Goal: Task Accomplishment & Management: Manage account settings

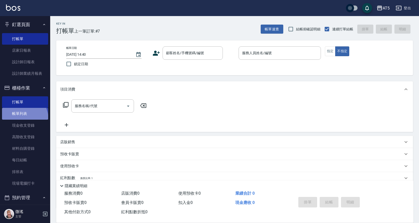
click at [23, 118] on link "帳單列表" at bounding box center [25, 114] width 46 height 12
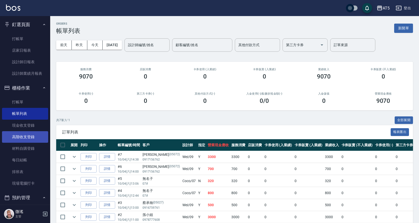
scroll to position [50, 0]
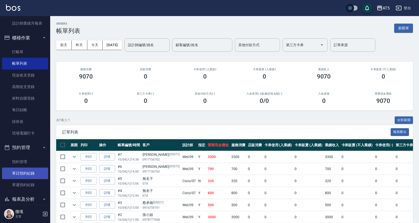
click at [18, 171] on link "單日預約紀錄" at bounding box center [25, 173] width 46 height 12
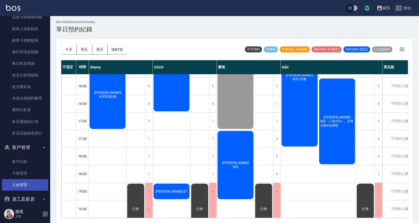
scroll to position [561, 0]
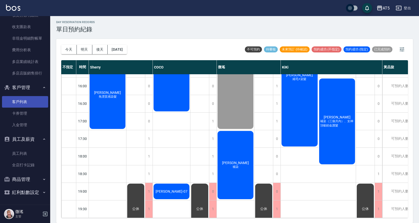
click at [21, 101] on link "客戶列表" at bounding box center [25, 102] width 46 height 12
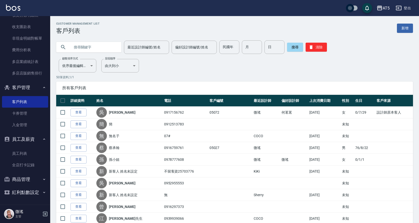
click at [79, 44] on input "text" at bounding box center [93, 47] width 47 height 14
type input "葉"
click at [295, 48] on button "搜尋" at bounding box center [295, 47] width 16 height 9
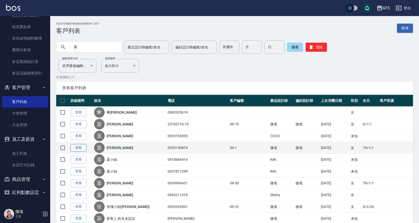
click at [85, 151] on link "查看" at bounding box center [78, 148] width 16 height 8
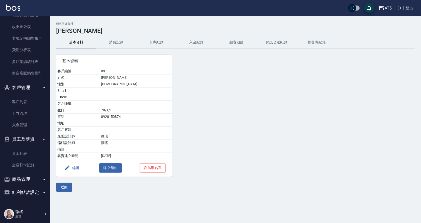
click at [116, 40] on button "消費記錄" at bounding box center [116, 42] width 40 height 12
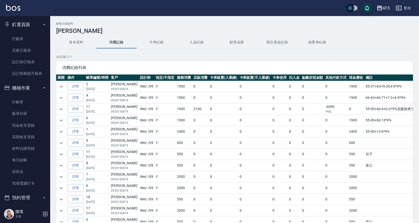
click at [390, 86] on td "55-31+6G+5-3G4-0*9%" at bounding box center [391, 86] width 55 height 11
drag, startPoint x: 390, startPoint y: 86, endPoint x: 356, endPoint y: 86, distance: 34.3
click at [364, 86] on td "55-31+6G+5-3G4-0*9%" at bounding box center [391, 86] width 55 height 11
copy td "55-31+6G+5-3G4-0*9%"
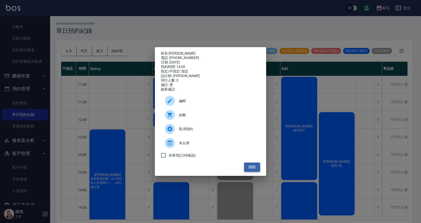
scroll to position [125, 0]
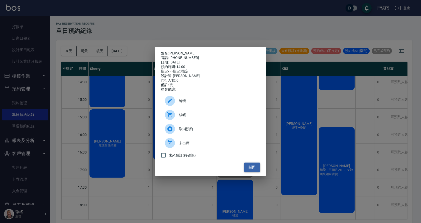
click at [247, 165] on button "關閉" at bounding box center [252, 166] width 16 height 9
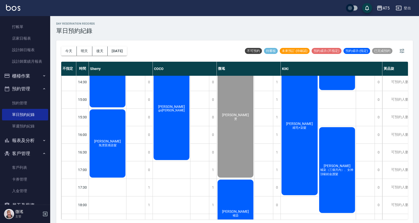
click at [237, 196] on div "葉慧蘭 補染" at bounding box center [235, 214] width 37 height 70
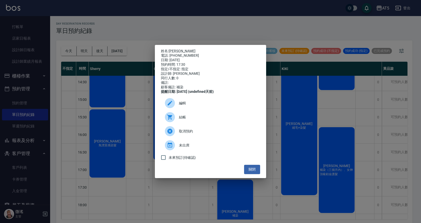
click at [197, 120] on span "結帳" at bounding box center [217, 117] width 77 height 5
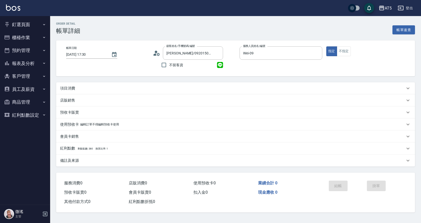
click at [66, 88] on p "項目消費" at bounding box center [67, 88] width 15 height 5
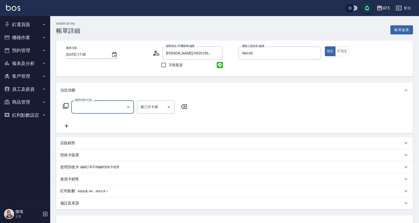
click at [107, 110] on input "服務名稱/代號" at bounding box center [98, 106] width 51 height 9
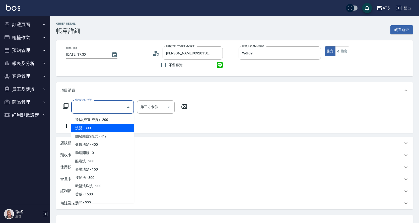
click at [96, 127] on span "洗髮 - 300" at bounding box center [102, 128] width 63 height 8
type input "洗髮(201)"
type input "30"
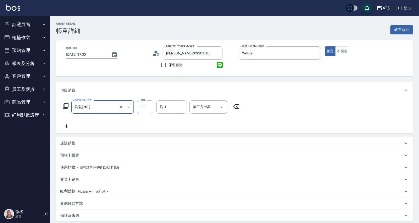
scroll to position [53, 0]
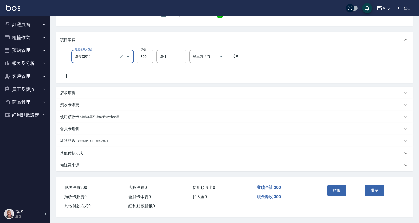
click at [72, 162] on p "備註及來源" at bounding box center [69, 164] width 19 height 5
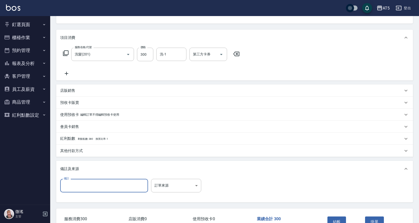
paste input "55-31+6G+5-3G4-0*9%"
type input "55-31+6G+5-3G4-0*9%"
click at [143, 56] on input "300" at bounding box center [145, 55] width 16 height 14
type input "0"
type input "200"
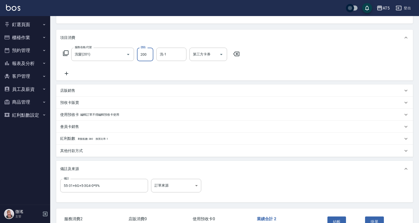
type input "20"
type input "200"
drag, startPoint x: 99, startPoint y: 73, endPoint x: 86, endPoint y: 72, distance: 12.9
click at [99, 73] on div "服務名稱/代號 洗髮(201) 服務名稱/代號 價格 200 價格 洗-1 洗-1 第三方卡券 第三方卡券" at bounding box center [151, 62] width 182 height 29
click at [66, 72] on icon at bounding box center [67, 74] width 4 height 4
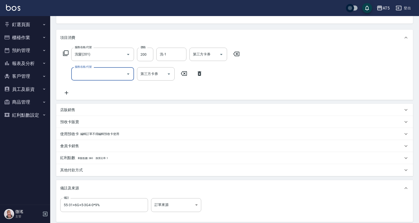
click at [117, 75] on input "服務名稱/代號" at bounding box center [98, 73] width 51 height 9
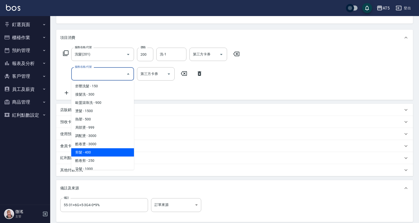
scroll to position [125, 0]
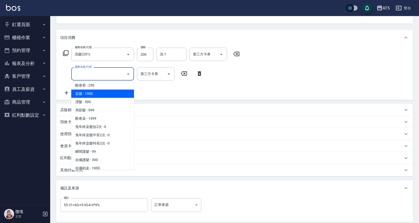
click at [94, 94] on span "染髮 - 1000" at bounding box center [102, 93] width 63 height 8
type input "120"
type input "染髮(501)"
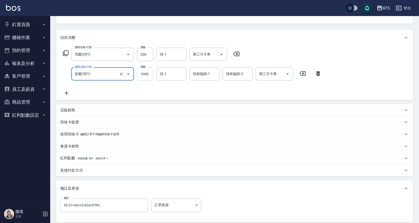
click at [142, 77] on input "1000" at bounding box center [145, 74] width 16 height 14
type input "1"
type input "20"
type input "120"
type input "140"
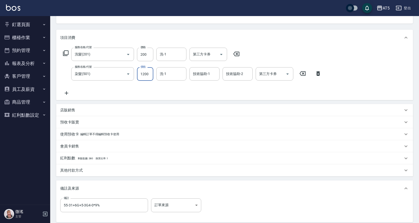
type input "1200"
click at [76, 93] on div "服務名稱/代號 洗髮(201) 服務名稱/代號 價格 200 價格 洗-1 洗-1 第三方卡券 第三方卡券 服務名稱/代號 染髮(501) 服務名稱/代號 價…" at bounding box center [192, 72] width 264 height 48
click at [66, 91] on icon at bounding box center [66, 93] width 13 height 6
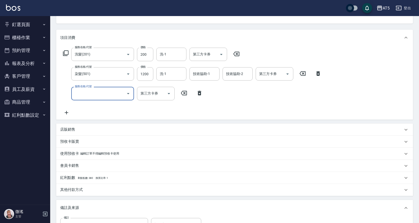
scroll to position [78, 0]
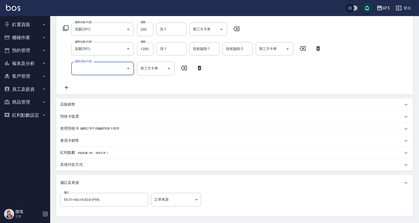
click at [95, 71] on input "服務名稱/代號" at bounding box center [98, 68] width 51 height 9
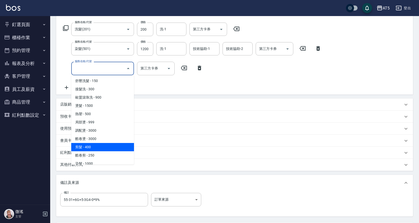
scroll to position [125, 0]
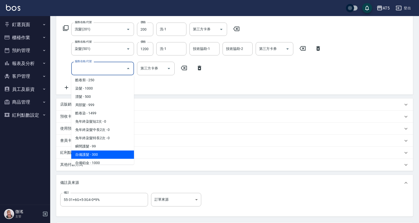
click at [96, 156] on span "自備護髮 - 300" at bounding box center [102, 154] width 63 height 8
type input "170"
type input "自備護髮(601)"
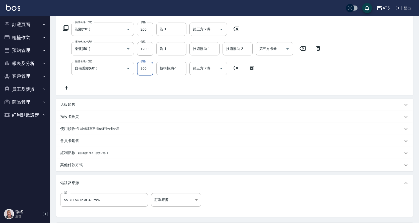
click at [145, 72] on input "300" at bounding box center [145, 69] width 16 height 14
type input "5"
type input "140"
type input "500"
type input "190"
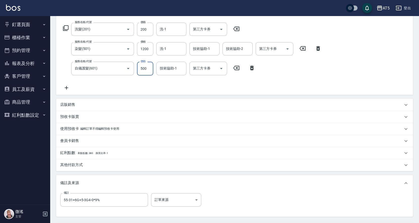
type input "500"
click at [111, 91] on div "服務名稱/代號 洗髮(201) 服務名稱/代號 價格 200 價格 洗-1 洗-1 第三方卡券 第三方卡券 服務名稱/代號 染髮(501) 服務名稱/代號 價…" at bounding box center [234, 58] width 356 height 74
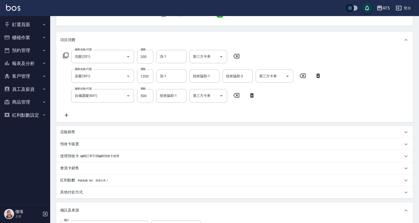
scroll to position [126, 0]
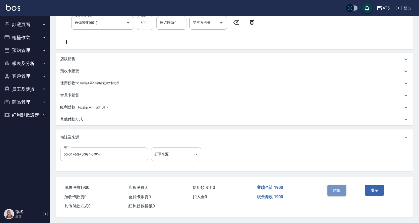
click at [339, 186] on button "結帳" at bounding box center [336, 190] width 19 height 11
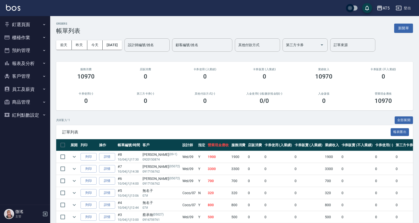
click at [20, 19] on button "釘選頁面" at bounding box center [25, 24] width 46 height 13
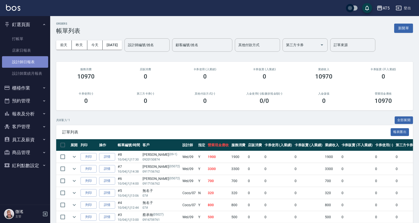
click at [27, 64] on link "設計師日報表" at bounding box center [25, 62] width 46 height 12
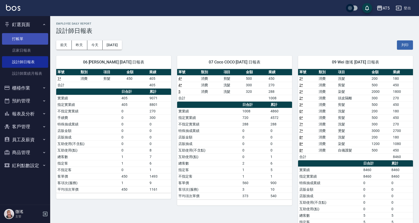
click at [24, 38] on link "打帳單" at bounding box center [25, 39] width 46 height 12
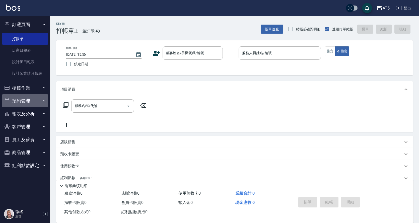
click at [24, 97] on button "預約管理" at bounding box center [25, 100] width 46 height 13
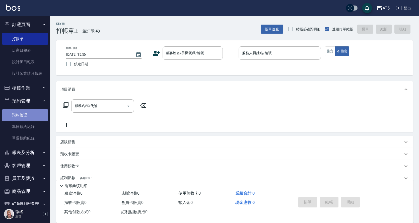
click at [29, 119] on link "預約管理" at bounding box center [25, 115] width 46 height 12
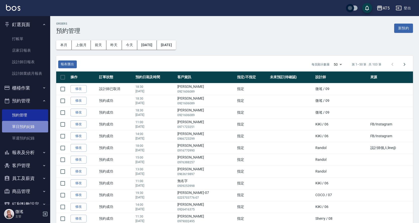
click at [25, 126] on link "單日預約紀錄" at bounding box center [25, 127] width 46 height 12
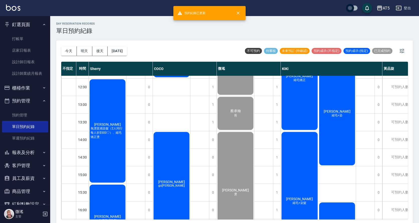
scroll to position [175, 0]
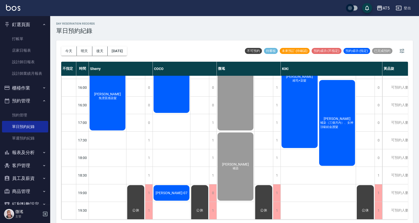
click at [184, 156] on div "無名子 林小姐 李小姐 go麻吉 溫朔燙 余珮瑜-07" at bounding box center [172, 61] width 38 height 316
click at [215, 154] on div "1" at bounding box center [213, 157] width 8 height 17
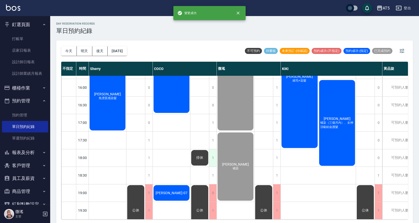
click at [212, 156] on div "1" at bounding box center [213, 157] width 8 height 17
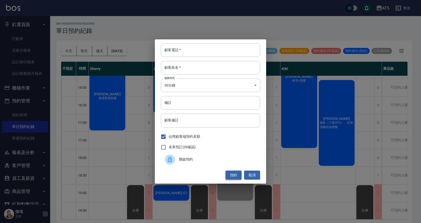
click at [238, 176] on button "預約" at bounding box center [234, 174] width 16 height 9
click at [256, 175] on button "取消" at bounding box center [252, 174] width 16 height 9
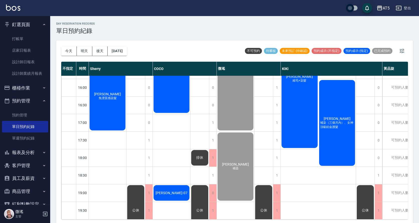
drag, startPoint x: 196, startPoint y: 155, endPoint x: 189, endPoint y: 151, distance: 7.9
click at [178, 147] on div "無名子 林小姐 李小姐 go麻吉 溫朔燙 余珮瑜-07" at bounding box center [172, 61] width 38 height 316
click at [213, 158] on div "1" at bounding box center [213, 157] width 8 height 17
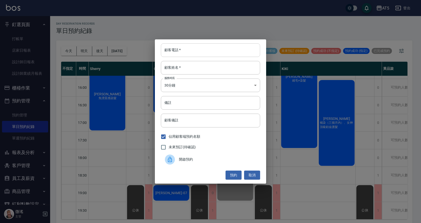
click at [191, 50] on input "顧客電話   *" at bounding box center [210, 50] width 99 height 14
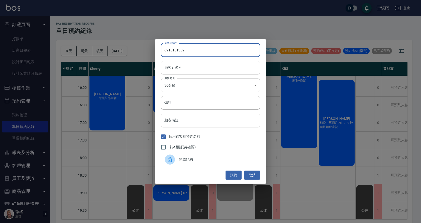
type input "0916161359"
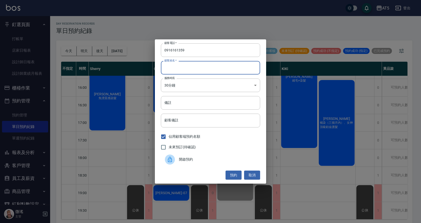
click at [177, 69] on input "顧客姓名   *" at bounding box center [210, 68] width 99 height 14
type input "許先生"
click at [169, 147] on span "未來預訂(待確認)" at bounding box center [182, 146] width 27 height 5
click at [169, 147] on input "未來預訂(待確認)" at bounding box center [163, 147] width 11 height 11
checkbox input "true"
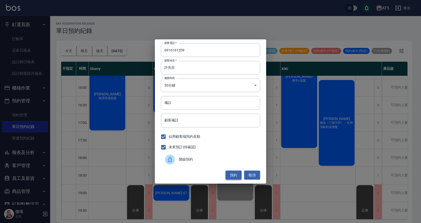
click at [240, 175] on button "預約" at bounding box center [234, 174] width 16 height 9
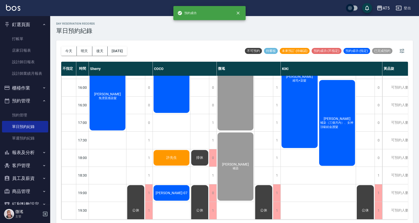
drag, startPoint x: 174, startPoint y: 153, endPoint x: 159, endPoint y: 136, distance: 22.7
click at [159, 136] on div "無名子 林小姐 李小姐 go麻吉 溫朔燙 許先生 余珮瑜-07" at bounding box center [172, 61] width 38 height 316
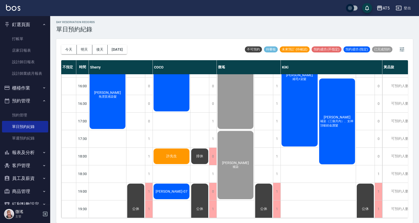
drag, startPoint x: 161, startPoint y: 159, endPoint x: 156, endPoint y: 162, distance: 5.6
click at [156, 162] on div "無名子 林小姐 李小姐 go麻吉 溫朔燙 許先生 余珮瑜-07" at bounding box center [172, 60] width 38 height 316
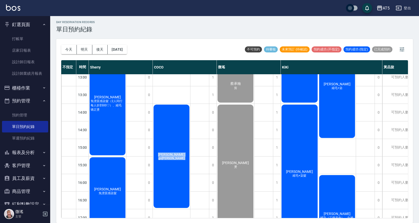
scroll to position [0, 0]
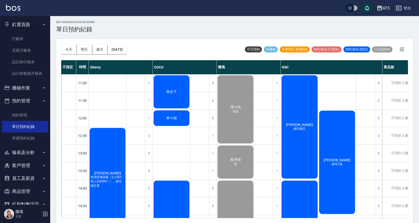
click at [295, 117] on div "蔡小姐 縮毛矯正" at bounding box center [299, 126] width 38 height 105
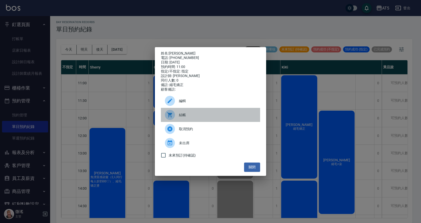
click at [214, 110] on div "結帳" at bounding box center [210, 115] width 99 height 14
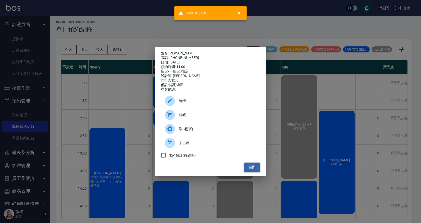
click at [248, 170] on button "關閉" at bounding box center [252, 166] width 16 height 9
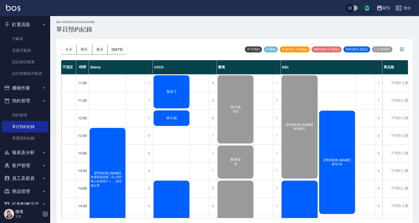
click at [339, 146] on div "胡怡朵 縮毛+染" at bounding box center [337, 162] width 38 height 105
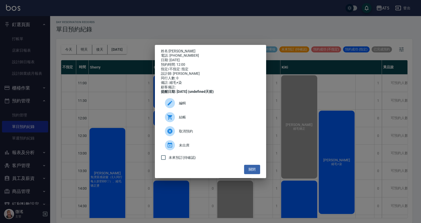
click at [210, 120] on span "結帳" at bounding box center [217, 117] width 77 height 5
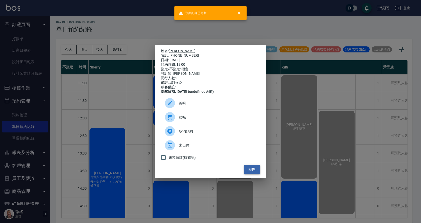
click at [251, 171] on button "關閉" at bounding box center [252, 169] width 16 height 9
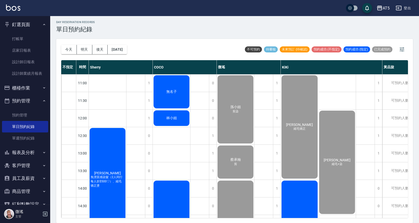
scroll to position [125, 0]
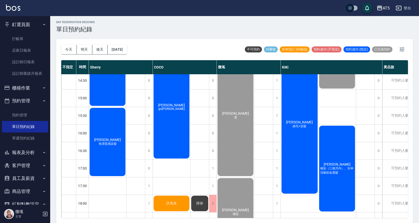
click at [300, 125] on span "縮毛+染髮" at bounding box center [299, 126] width 16 height 4
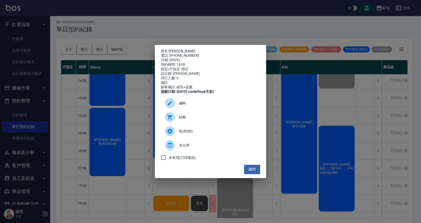
click at [211, 118] on span "結帳" at bounding box center [217, 117] width 77 height 5
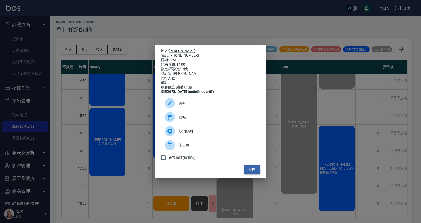
click at [248, 173] on button "關閉" at bounding box center [252, 169] width 16 height 9
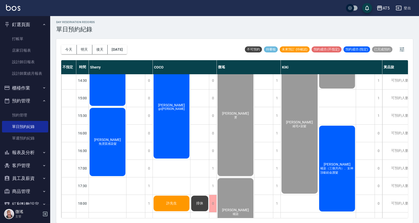
scroll to position [50, 0]
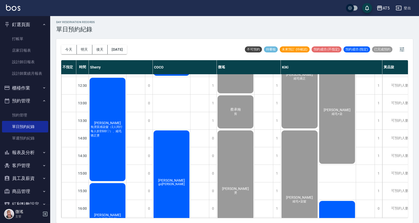
click at [101, 137] on span "免漂質感染髮（2人同行每人折$500♡）、縮毛矯正燙" at bounding box center [107, 131] width 36 height 13
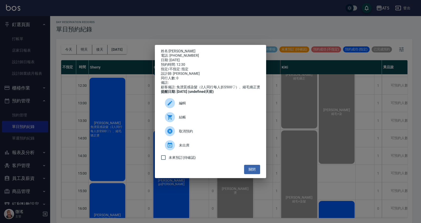
click at [171, 119] on icon at bounding box center [169, 117] width 5 height 5
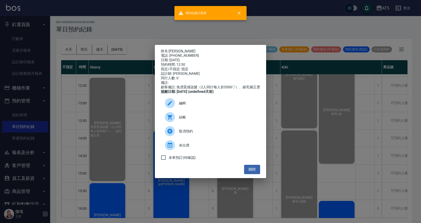
click at [123, 148] on div "姓名: 曾若芸 電話: 0976062132 日期: 2025/10/04 預約時間: 12:30 指定/不指定: 指定 設計師: Sherry 同行人數: …" at bounding box center [210, 111] width 421 height 223
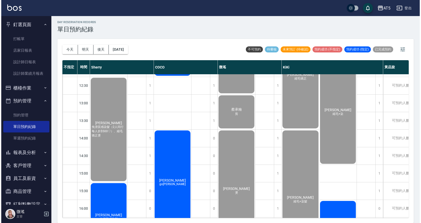
scroll to position [125, 0]
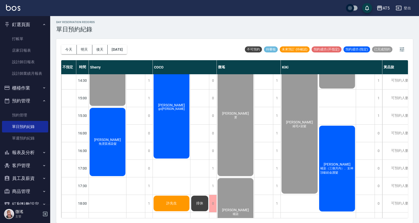
click at [100, 152] on div "李欣盈 免漂質感染髮" at bounding box center [107, 142] width 37 height 70
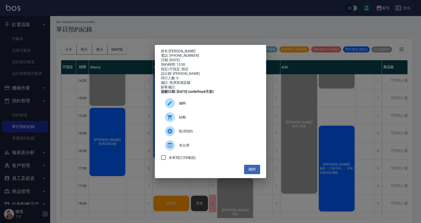
click at [198, 120] on span "結帳" at bounding box center [217, 117] width 77 height 5
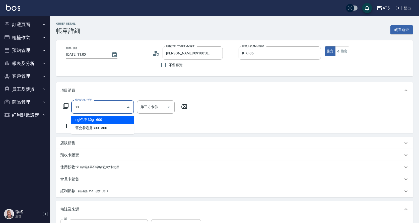
type input "301"
type input "150"
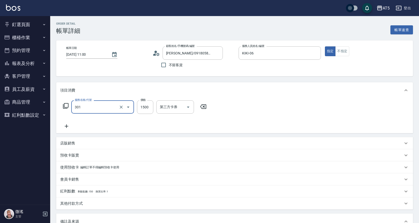
type input "燙髮(301)"
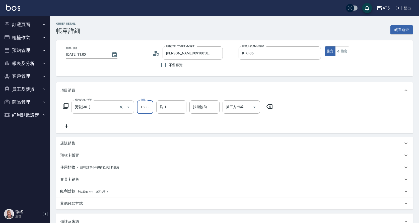
type input "0"
type input "188"
type input "180"
type input "1880"
click at [195, 109] on div "技術協助-1 技術協助-1" at bounding box center [204, 106] width 30 height 13
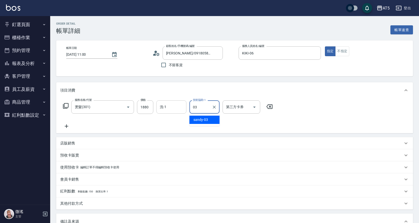
type input "sandy-03"
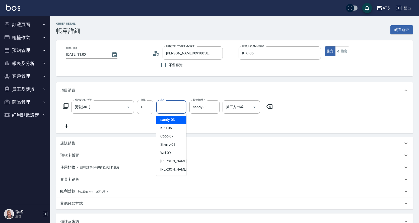
click at [162, 108] on input "洗-1" at bounding box center [171, 106] width 26 height 9
type input "sandy-03"
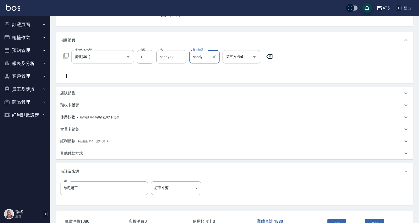
scroll to position [86, 0]
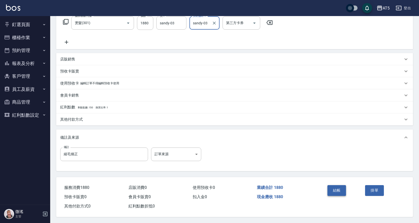
click at [338, 187] on button "結帳" at bounding box center [336, 190] width 19 height 11
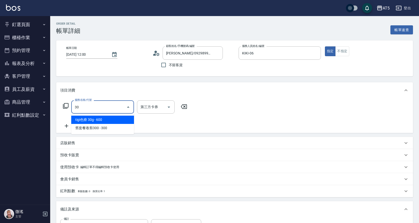
type input "301"
type input "150"
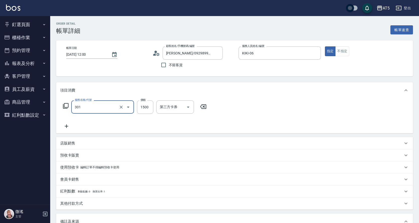
type input "燙髮(301)"
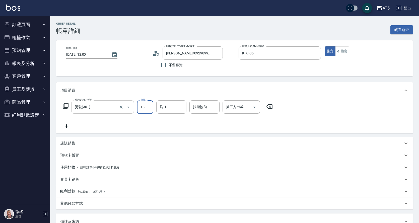
type input "0"
type input "18"
type input "10"
type input "188"
type input "180"
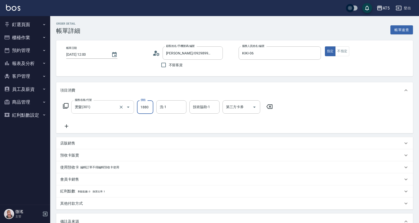
type input "1880"
type input "sandy-03"
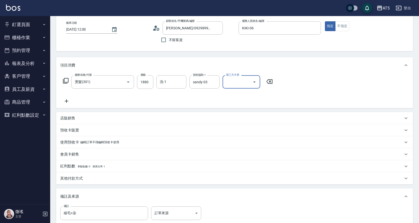
scroll to position [86, 0]
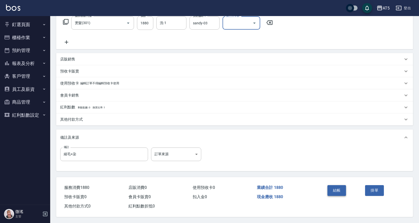
click at [338, 189] on button "結帳" at bounding box center [336, 190] width 19 height 11
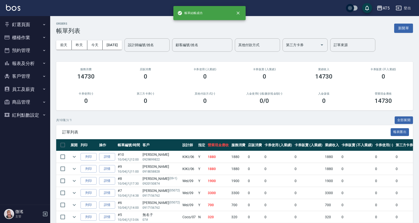
click at [22, 28] on button "釘選頁面" at bounding box center [25, 24] width 46 height 13
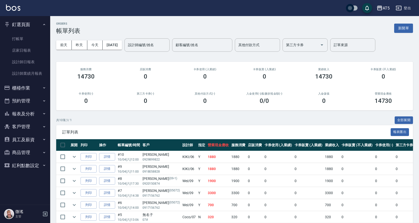
click at [22, 28] on button "釘選頁面" at bounding box center [25, 24] width 46 height 13
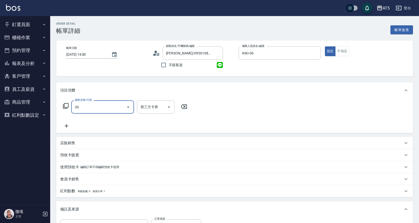
type input "301"
type input "150"
type input "燙髮(301)"
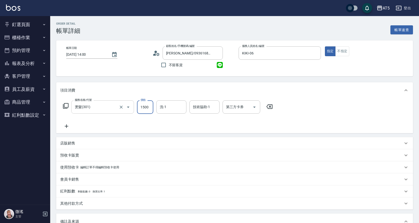
type input "0"
type input "18"
type input "10"
type input "188"
type input "180"
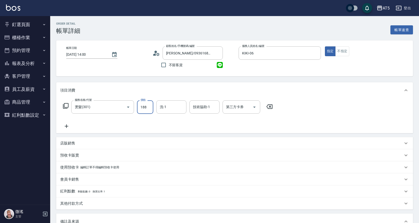
type input "1880"
drag, startPoint x: 151, startPoint y: 106, endPoint x: 137, endPoint y: 107, distance: 14.1
click at [137, 107] on input "1880" at bounding box center [145, 107] width 16 height 14
type input "0"
type input "20"
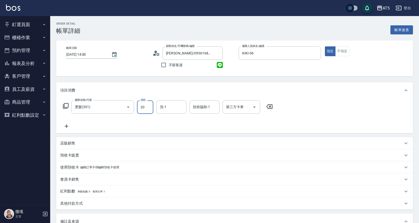
type input "20"
type input "200"
type input "2000"
click at [71, 126] on icon at bounding box center [66, 126] width 13 height 6
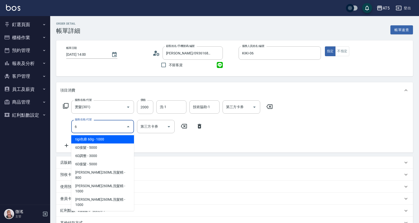
drag, startPoint x: 88, startPoint y: 128, endPoint x: 71, endPoint y: 128, distance: 17.3
click at [71, 128] on div "服務名稱/代號 6 服務名稱/代號 第三方卡券 第三方卡券" at bounding box center [132, 126] width 145 height 13
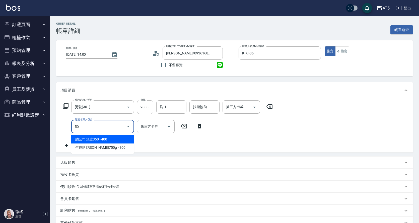
type input "501"
type input "300"
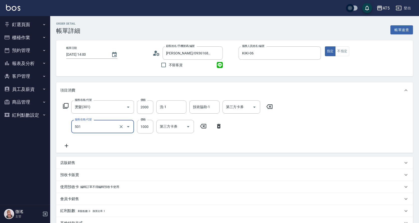
type input "染髮(501)"
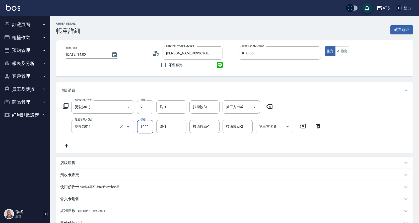
type input "200"
type input "130"
type input "330"
type input "1300"
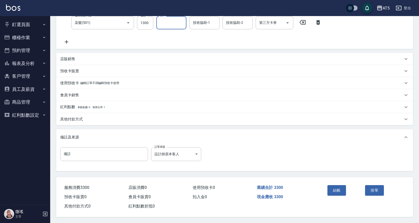
scroll to position [31, 0]
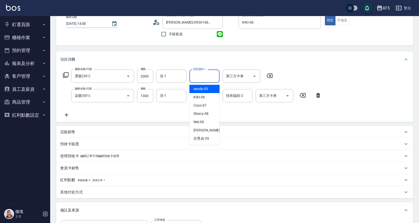
click at [204, 77] on input "技術協助-1" at bounding box center [204, 76] width 26 height 9
type input "sandy-03"
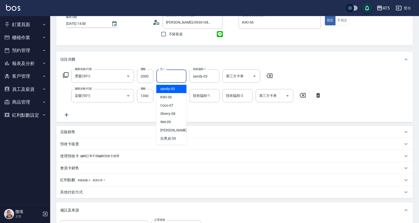
click at [174, 75] on input "洗-1" at bounding box center [171, 76] width 26 height 9
type input "sandy-03"
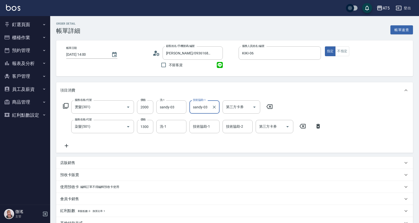
scroll to position [106, 0]
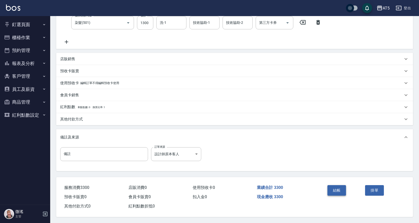
click at [330, 191] on button "結帳" at bounding box center [336, 190] width 19 height 11
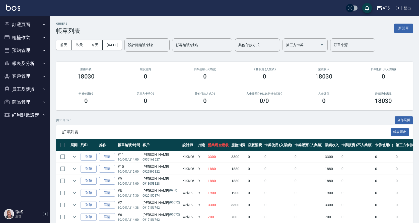
click at [11, 63] on button "報表及分析" at bounding box center [25, 63] width 46 height 13
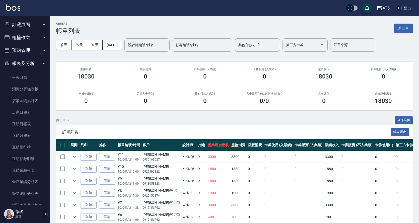
click at [33, 63] on button "報表及分析" at bounding box center [25, 63] width 46 height 13
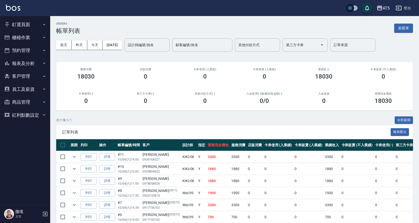
click at [34, 25] on button "釘選頁面" at bounding box center [25, 24] width 46 height 13
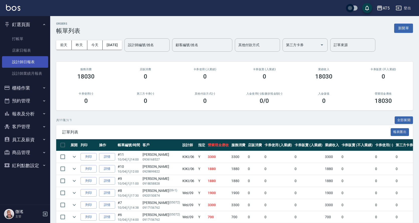
click at [28, 65] on link "設計師日報表" at bounding box center [25, 62] width 46 height 12
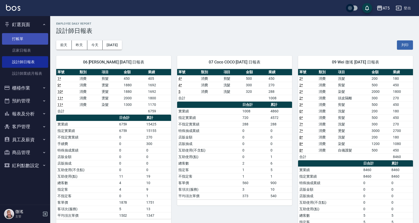
click at [16, 38] on link "打帳單" at bounding box center [25, 39] width 46 height 12
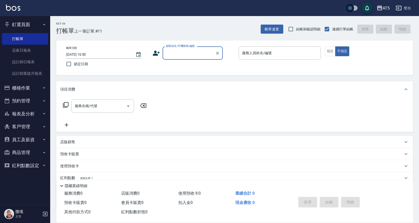
click at [16, 88] on button "櫃檯作業" at bounding box center [25, 87] width 46 height 13
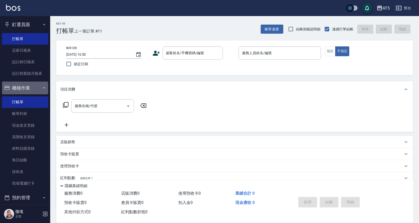
click at [16, 88] on button "櫃檯作業" at bounding box center [25, 87] width 46 height 13
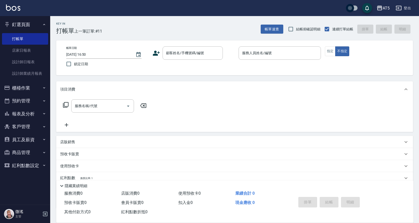
click at [16, 88] on button "櫃檯作業" at bounding box center [25, 87] width 46 height 13
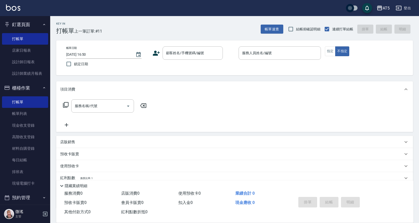
click at [16, 87] on button "櫃檯作業" at bounding box center [25, 87] width 46 height 13
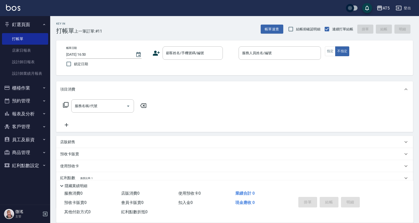
scroll to position [33, 0]
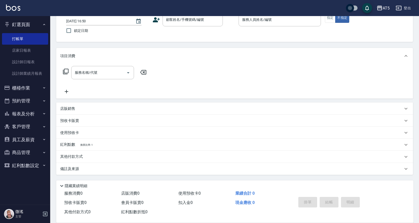
click at [24, 139] on button "員工及薪資" at bounding box center [25, 139] width 46 height 13
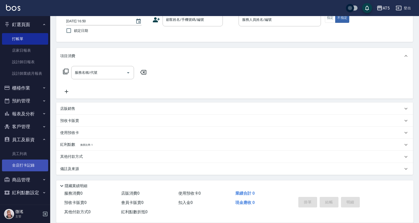
click at [14, 163] on link "全店打卡記錄" at bounding box center [25, 165] width 46 height 12
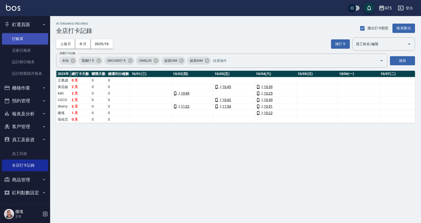
click at [13, 38] on link "打帳單" at bounding box center [25, 39] width 46 height 12
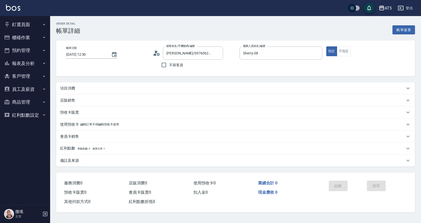
click at [269, 92] on div "項目消費" at bounding box center [235, 88] width 359 height 12
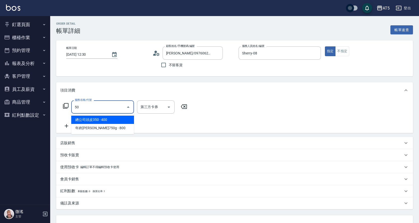
type input "501"
type input "100"
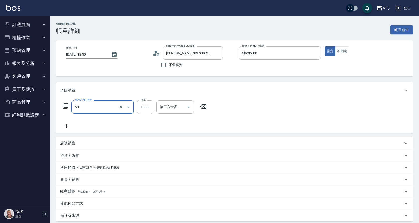
type input "染髮(501)"
type input "0"
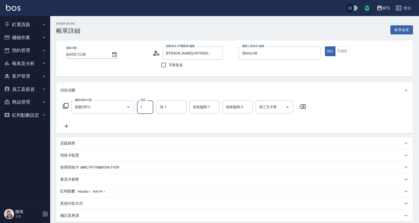
type input "15"
type input "10"
type input "1580"
type input "150"
type input "1580"
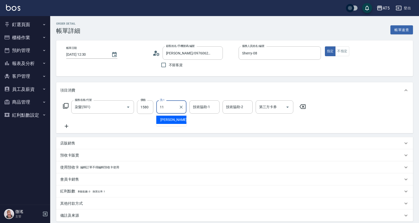
type input "[PERSON_NAME]-11"
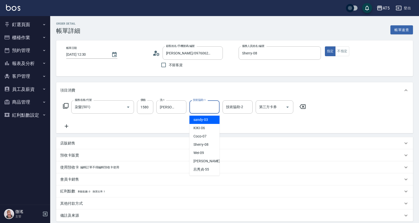
click at [214, 108] on input "技術協助-1" at bounding box center [204, 106] width 26 height 9
type input "[PERSON_NAME]-11"
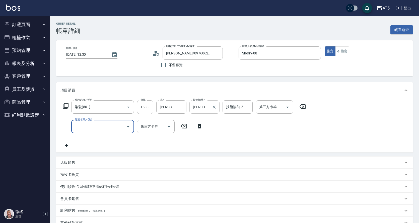
type input "6"
type input "301"
type input "300"
type input "3"
type input "150"
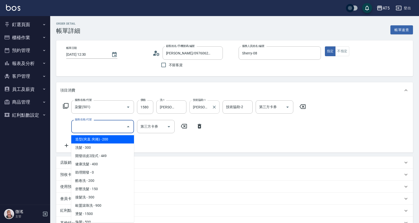
type input "6"
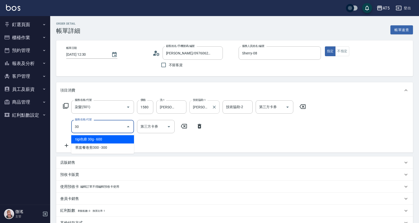
type input "301"
type input "300"
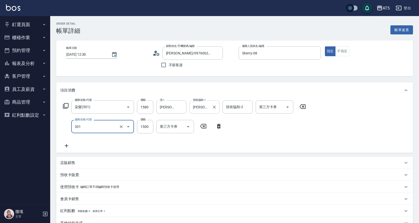
type input "燙髮(301)"
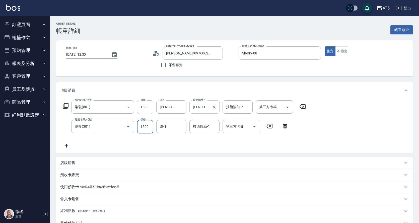
type input "2"
type input "150"
type input "23"
type input "160"
type input "239"
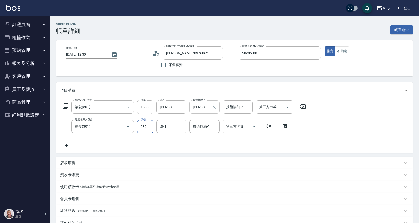
type input "180"
type input "2399"
type input "390"
type input "2399"
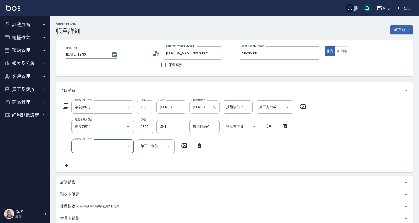
type input "6"
type input "501"
type input "490"
type input "染髮(501)"
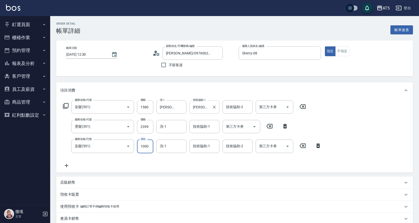
type input "390"
type input "158"
type input "550"
type input "1580"
type input "[PERSON_NAME]-11"
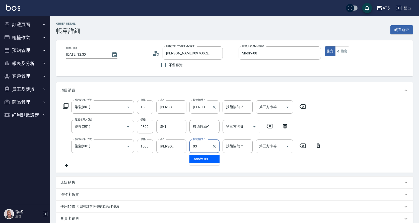
type input "sandy-03"
type input "[PERSON_NAME]-11"
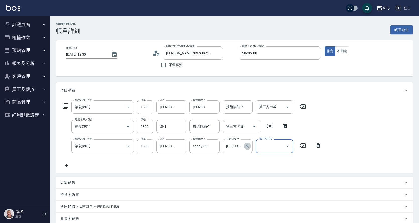
click at [247, 146] on icon "Clear" at bounding box center [247, 146] width 3 height 3
type input "[PERSON_NAME]-11"
click at [122, 102] on div at bounding box center [125, 106] width 14 height 13
type input "50"
type input "390"
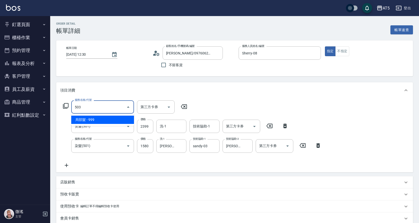
type input "局部髮(503)"
type input "490"
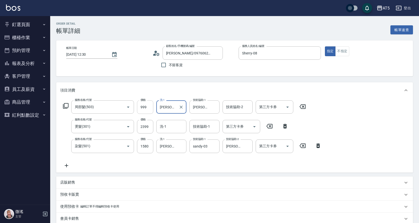
click at [143, 106] on input "999" at bounding box center [145, 107] width 16 height 14
type input "15"
type input "390"
type input "158"
type input "550"
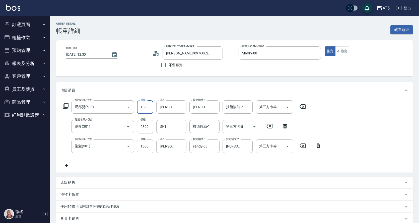
type input "1580"
click at [191, 158] on div "服務名稱/代號 局部髮(503) 服務名稱/代號 價格 1580 價格 洗-1 葵葵-11 洗-1 技術協助-1 葵葵-11 技術協助-1 技術協助-2 技術…" at bounding box center [192, 134] width 264 height 68
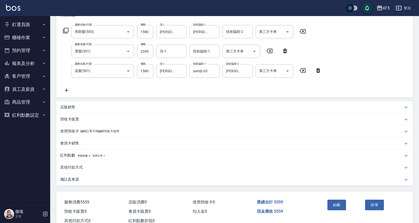
scroll to position [92, 0]
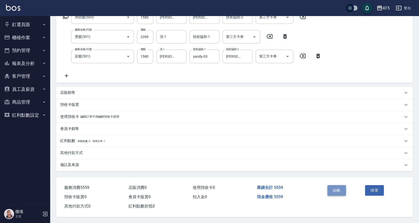
click at [337, 185] on button "結帳" at bounding box center [336, 190] width 19 height 11
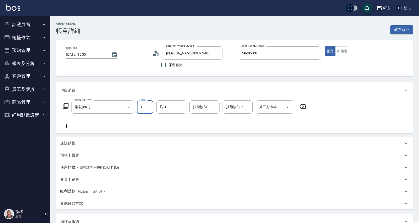
type input "2"
type input "0"
type input "208"
type input "20"
type input "2080"
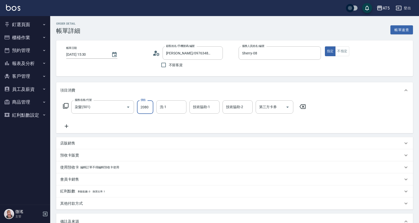
type input "200"
type input "2080"
type input "[PERSON_NAME]-11"
type input "sandy-03"
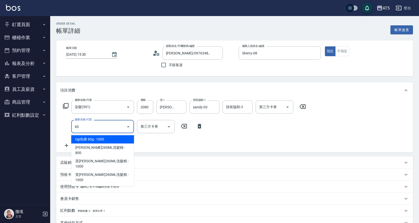
type input "601"
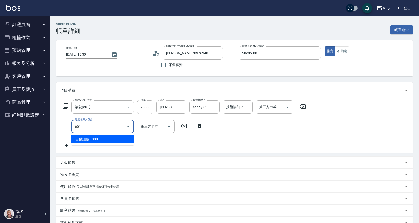
type input "230"
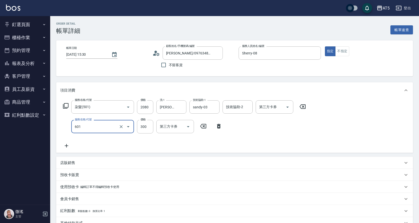
type input "自備護髮(601)"
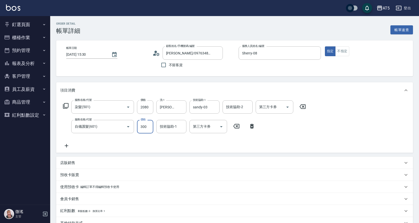
type input "200"
type input "150"
type input "350"
type input "1500"
type input "[PERSON_NAME]-11"
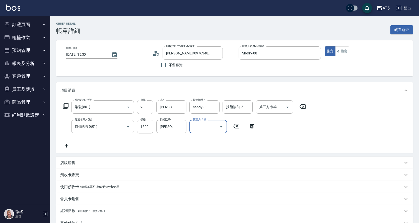
scroll to position [106, 0]
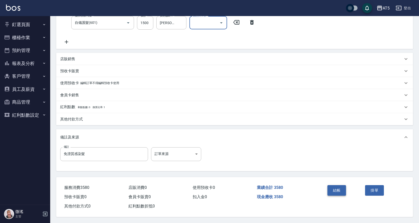
click at [334, 190] on button "結帳" at bounding box center [336, 190] width 19 height 11
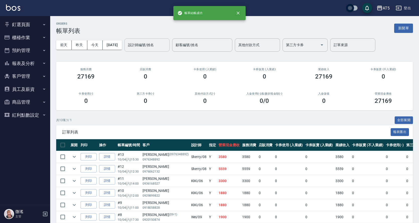
drag, startPoint x: 147, startPoint y: 44, endPoint x: 149, endPoint y: 51, distance: 7.0
click at [147, 45] on input "設計師編號/姓名" at bounding box center [147, 45] width 41 height 9
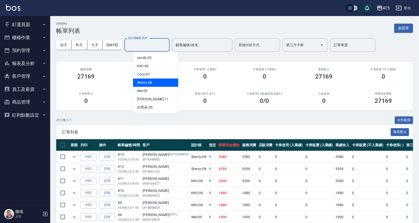
click at [155, 80] on div "Sherry -08" at bounding box center [155, 82] width 45 height 8
type input "Sherry-08"
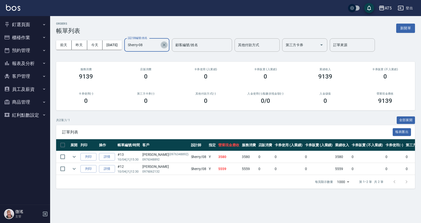
click at [167, 47] on icon "Clear" at bounding box center [164, 44] width 5 height 5
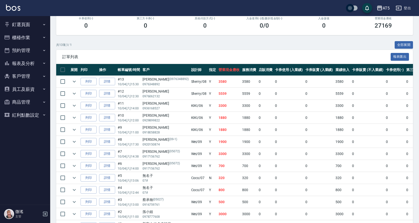
scroll to position [100, 0]
